Goal: Information Seeking & Learning: Learn about a topic

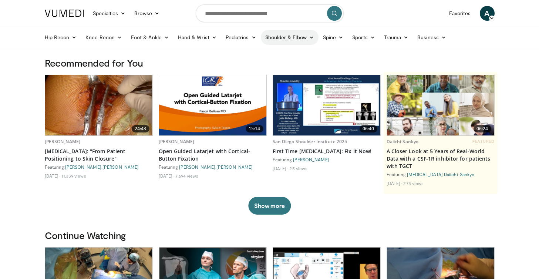
click at [279, 38] on link "Shoulder & Elbow" at bounding box center [290, 37] width 58 height 15
click at [254, 68] on link "Shoulder" at bounding box center [274, 67] width 88 height 12
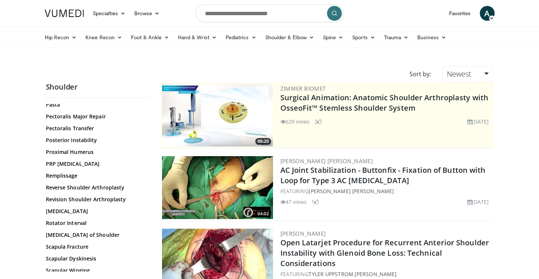
scroll to position [545, 0]
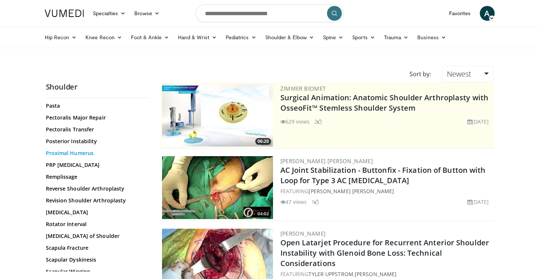
click at [81, 152] on link "Proximal Humerus" at bounding box center [96, 152] width 100 height 7
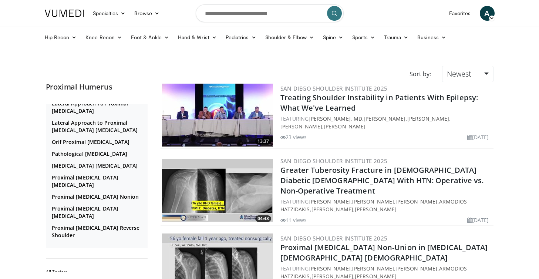
scroll to position [65, 0]
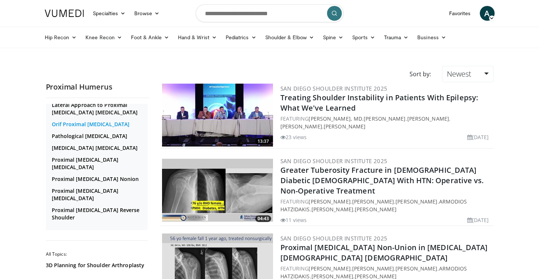
click at [100, 128] on link "Orif Proximal [MEDICAL_DATA]" at bounding box center [99, 124] width 94 height 7
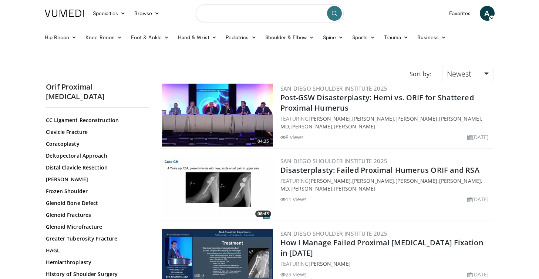
click at [254, 12] on input "Search topics, interventions" at bounding box center [270, 13] width 148 height 18
type input "**********"
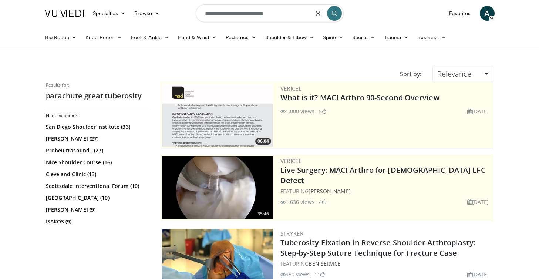
drag, startPoint x: 283, startPoint y: 14, endPoint x: 219, endPoint y: 1, distance: 64.8
click at [219, 1] on form "**********" at bounding box center [270, 13] width 148 height 27
type input "**********"
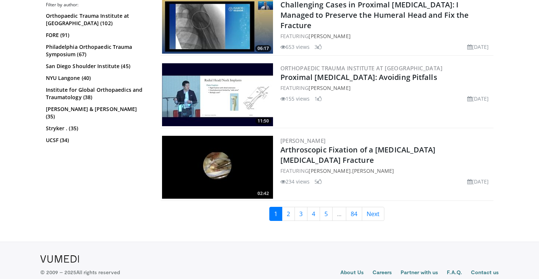
scroll to position [1834, 0]
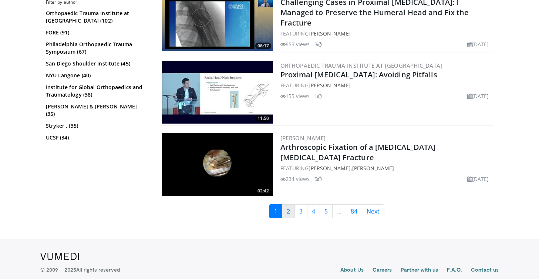
click at [289, 211] on link "2" at bounding box center [288, 211] width 13 height 14
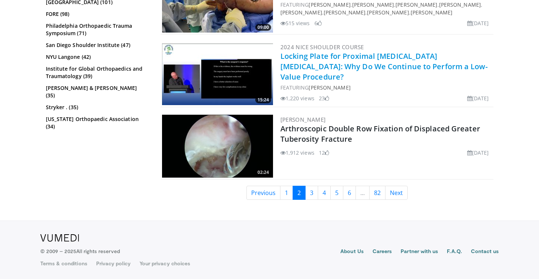
scroll to position [1853, 0]
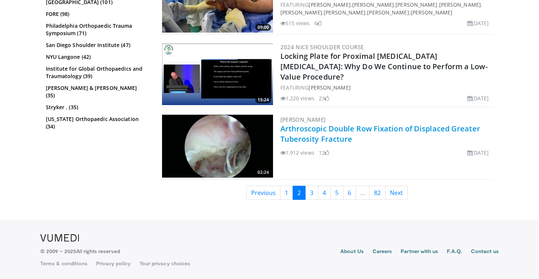
click at [313, 129] on link "Arthroscopic Double Row Fixation of Displaced Greater Tuberosity Fracture" at bounding box center [380, 133] width 200 height 20
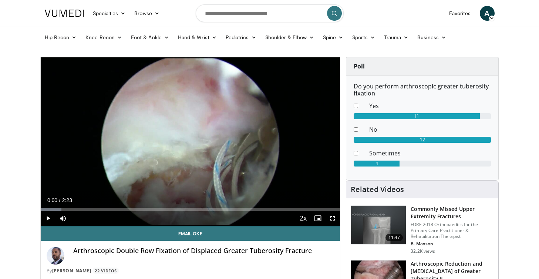
click at [48, 218] on span "Video Player" at bounding box center [48, 218] width 15 height 15
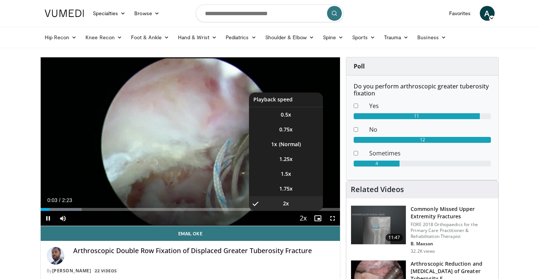
click at [301, 220] on span "Video Player" at bounding box center [303, 218] width 10 height 15
click at [290, 148] on li "1x" at bounding box center [286, 144] width 74 height 15
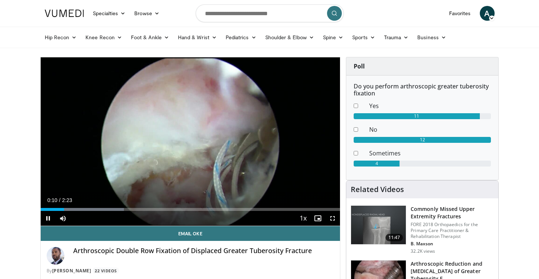
click at [332, 217] on span "Video Player" at bounding box center [332, 218] width 15 height 15
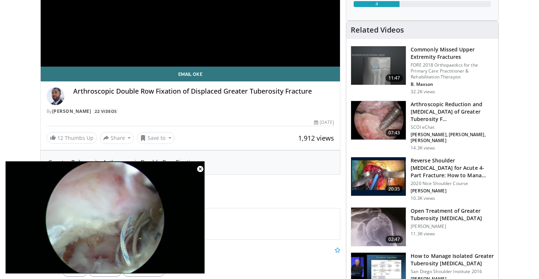
scroll to position [161, 0]
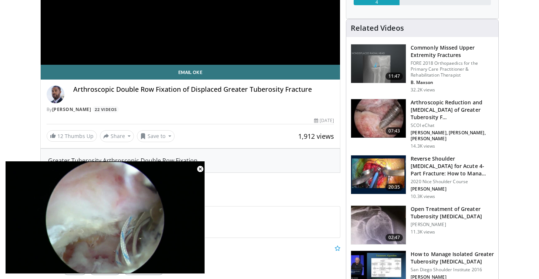
click at [444, 205] on h3 "Open Treatment of Greater Tuberosity [MEDICAL_DATA]" at bounding box center [451, 212] width 83 height 15
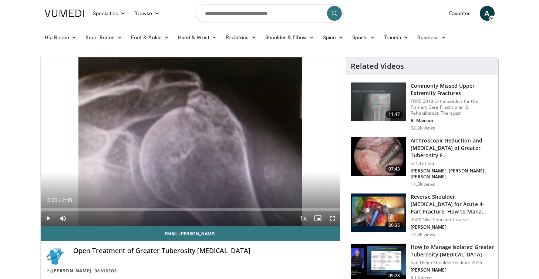
click at [49, 218] on span "Video Player" at bounding box center [48, 218] width 15 height 15
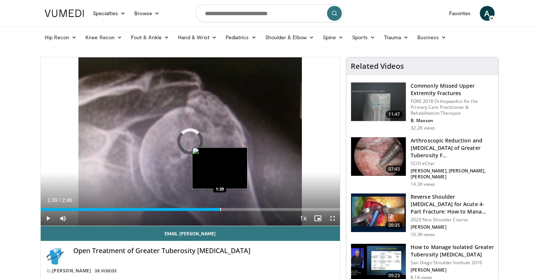
click at [220, 207] on div "Loaded : 24.15% 0:26 1:39" at bounding box center [190, 207] width 299 height 7
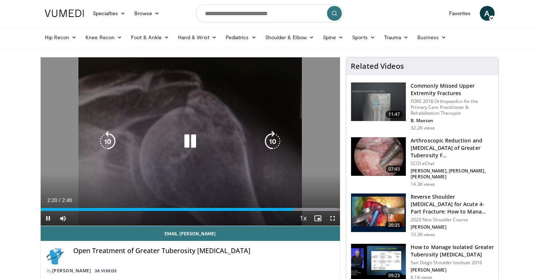
click at [188, 142] on icon "Video Player" at bounding box center [190, 141] width 21 height 21
